Goal: Task Accomplishment & Management: Manage account settings

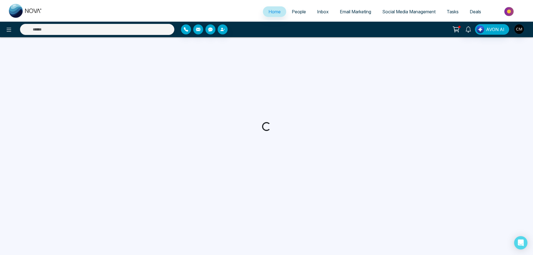
select select "*"
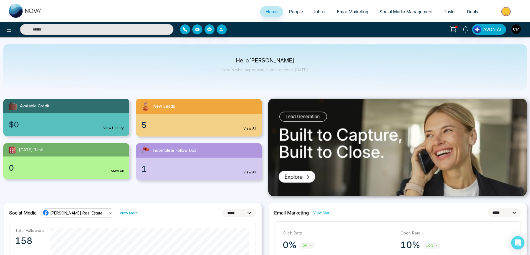
click at [295, 11] on span "People" at bounding box center [296, 12] width 14 height 6
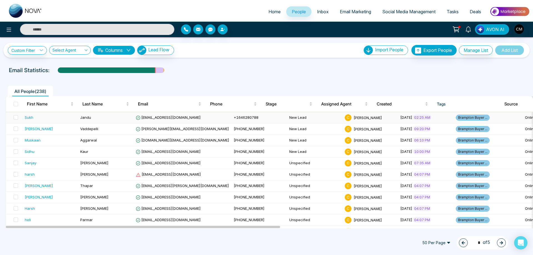
click at [120, 117] on td "Jandu" at bounding box center [106, 117] width 56 height 11
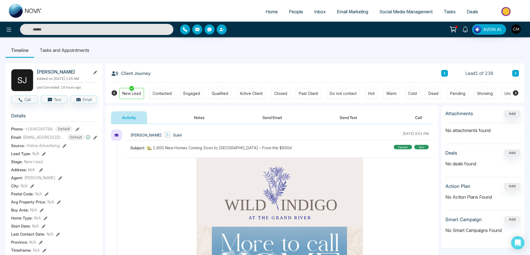
click at [16, 14] on img at bounding box center [25, 11] width 33 height 14
select select "*"
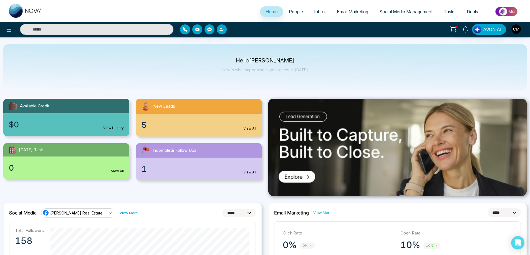
click at [453, 29] on icon at bounding box center [454, 30] width 8 height 8
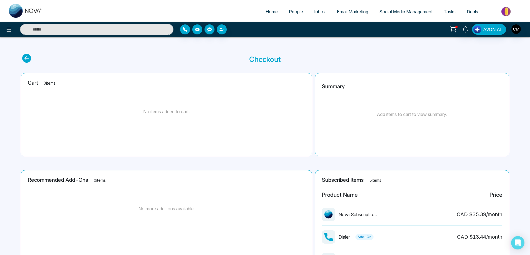
click at [289, 13] on span "People" at bounding box center [296, 12] width 14 height 6
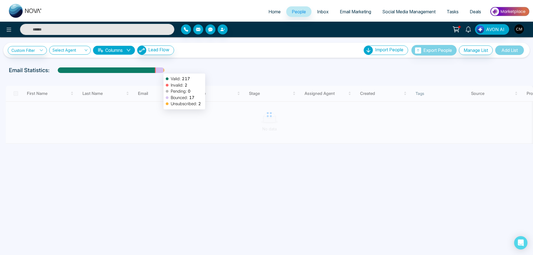
click at [161, 71] on div at bounding box center [159, 72] width 7 height 10
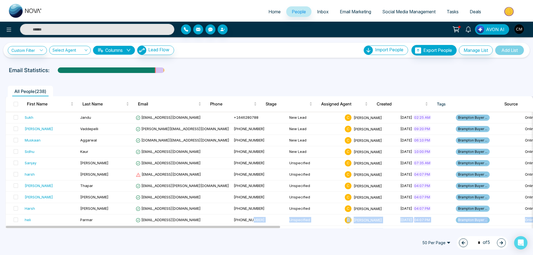
drag, startPoint x: 230, startPoint y: 225, endPoint x: 329, endPoint y: 226, distance: 99.2
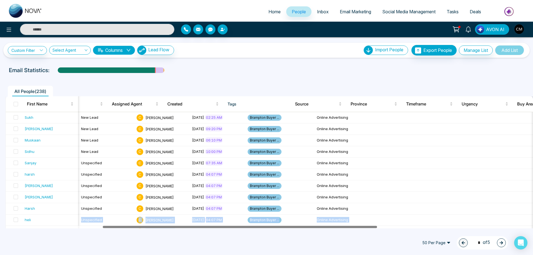
scroll to position [0, 209]
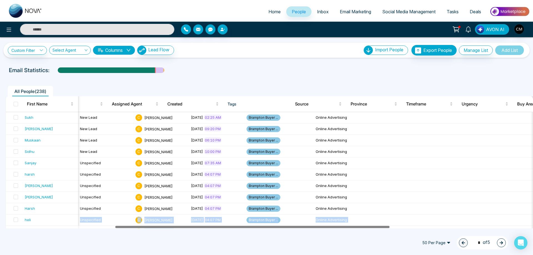
drag, startPoint x: 259, startPoint y: 227, endPoint x: 369, endPoint y: 226, distance: 109.4
click at [369, 226] on div at bounding box center [268, 227] width 525 height 3
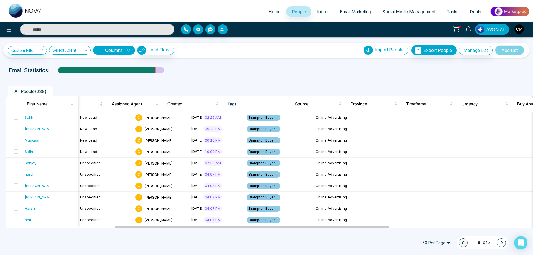
click at [276, 75] on div at bounding box center [266, 75] width 527 height 2
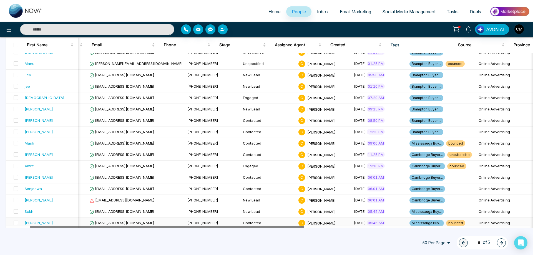
scroll to position [0, 46]
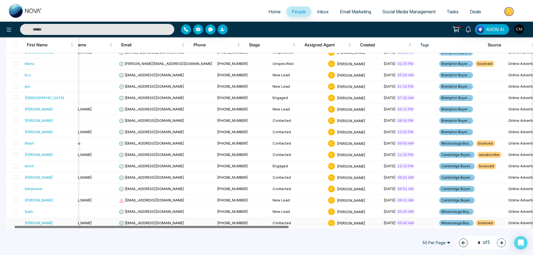
drag, startPoint x: 267, startPoint y: 228, endPoint x: 166, endPoint y: 218, distance: 101.3
click at [166, 218] on div "First Name Last Name Email Phone Stage Assigned Agent Created Tags Source Provi…" at bounding box center [270, 18] width 528 height 588
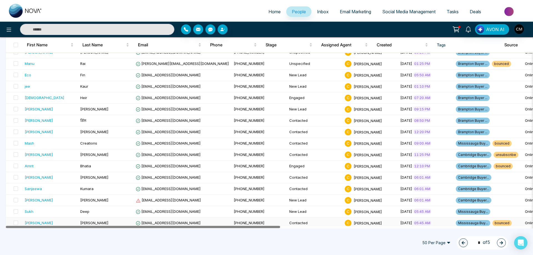
drag, startPoint x: 131, startPoint y: 227, endPoint x: 110, endPoint y: 220, distance: 22.2
click at [110, 220] on div "First Name Last Name Email Phone Stage Assigned Agent Created Tags Source Provi…" at bounding box center [270, 18] width 528 height 588
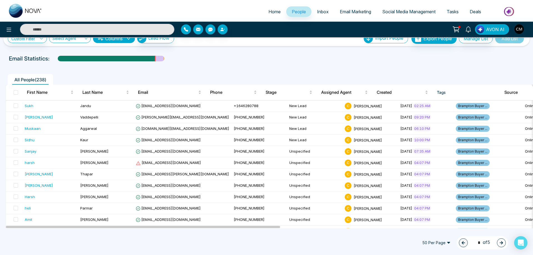
click at [441, 244] on span "50 Per Page" at bounding box center [437, 243] width 36 height 9
click at [432, 231] on div "100 Per Page" at bounding box center [436, 232] width 29 height 6
